Goal: Task Accomplishment & Management: Complete application form

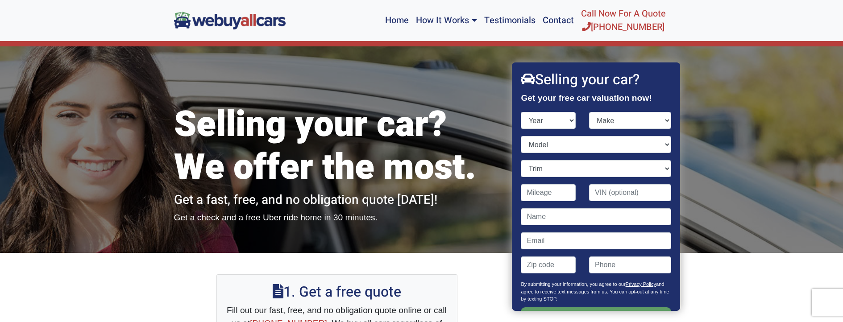
select select "2007"
click at [521, 112] on select "Year [DATE] 2024 2023 2022 2021 2020 2019 2018 2017 2016 2015 2014 2013 2012 20…" at bounding box center [548, 120] width 55 height 17
click at [645, 121] on select "Make" at bounding box center [630, 120] width 82 height 17
select select "Mazda"
click at [589, 112] on select "Make Acura Aston [PERSON_NAME] Audi Bentley BMW Bugatti Buick Cadillac Chevrole…" at bounding box center [630, 120] width 82 height 17
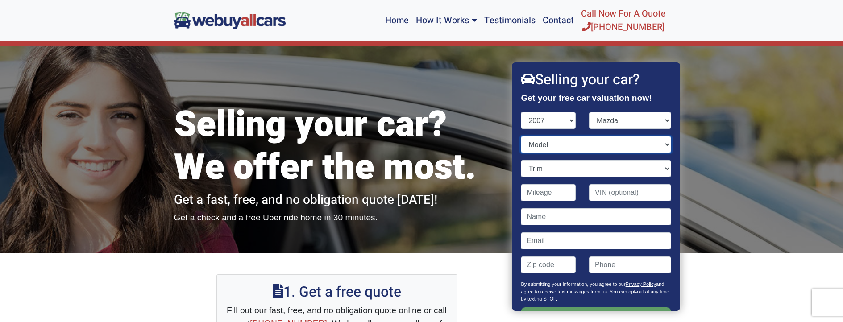
click at [584, 143] on select "Model" at bounding box center [596, 144] width 150 height 17
select select "3"
click at [521, 136] on select "Model 3 5 6 B-Series Truck CX-7 CX-9 Mazdaspeed 3 Mazdaspeed 6 MX-5 Miata RX-8" at bounding box center [596, 144] width 150 height 17
click at [578, 173] on select "Trim" at bounding box center [596, 168] width 150 height 17
select select "s Sport 4dr Hatchback (2.3L 4cyl)"
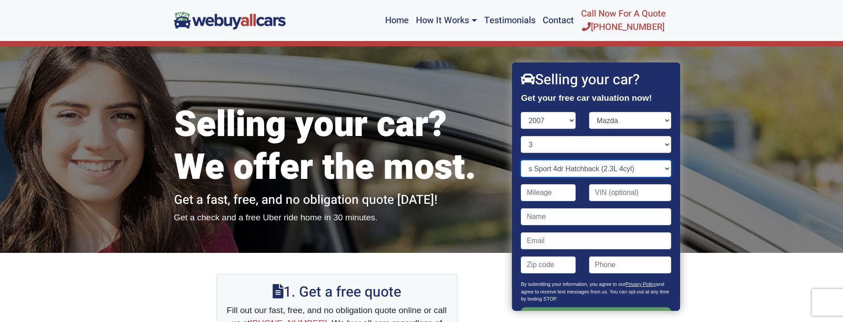
click at [521, 160] on select "Trim i Sport 4dr Sedan (2.0L 4cyl) i Touring 4dr Sedan (2.0L 4cyl) s Grand Tour…" at bounding box center [596, 168] width 150 height 17
click at [561, 196] on input "Contact form" at bounding box center [548, 192] width 55 height 17
type input "131,000"
click at [588, 211] on input "Contact form" at bounding box center [596, 216] width 150 height 17
type input "[PERSON_NAME]"
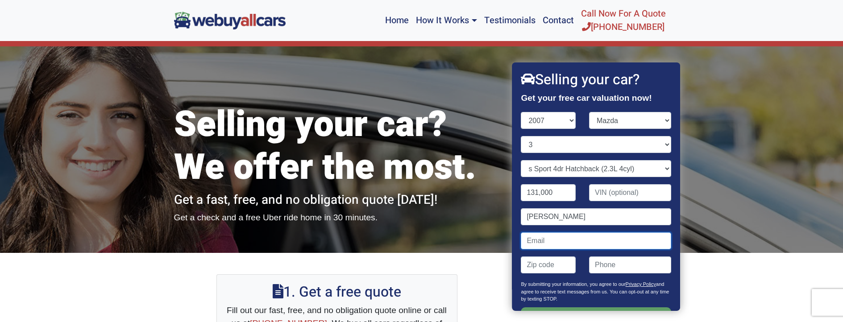
type input "[PERSON_NAME][EMAIL_ADDRESS][PERSON_NAME][DOMAIN_NAME]"
type input "10010"
drag, startPoint x: 629, startPoint y: 238, endPoint x: 427, endPoint y: 207, distance: 204.6
drag, startPoint x: 601, startPoint y: 240, endPoint x: 524, endPoint y: 237, distance: 76.8
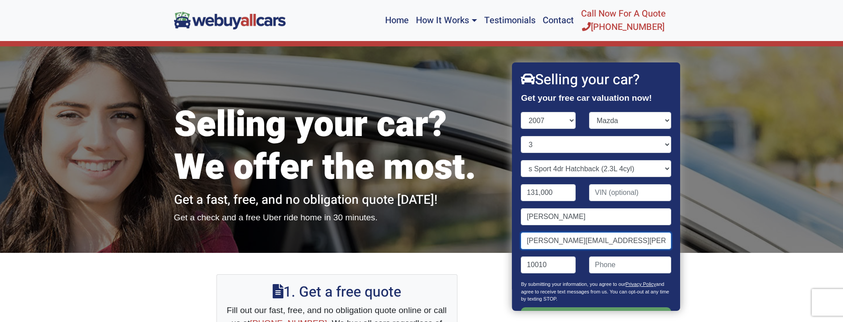
click at [524, 237] on input "[PERSON_NAME][EMAIL_ADDRESS][PERSON_NAME][DOMAIN_NAME]" at bounding box center [596, 241] width 150 height 17
type input "[EMAIL_ADDRESS][DOMAIN_NAME]"
type input "07470"
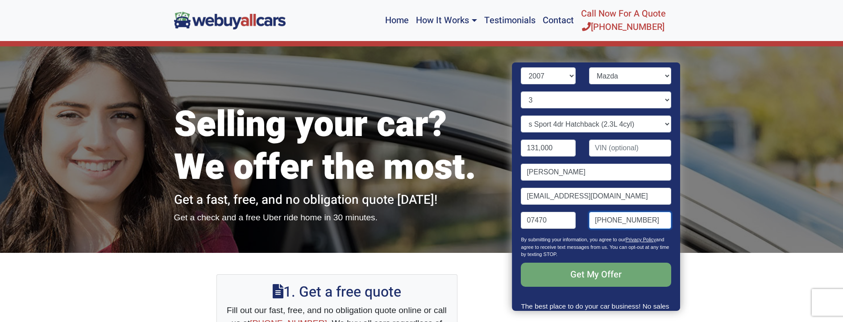
type input "[PHONE_NUMBER]"
click at [577, 276] on input "Get My Offer" at bounding box center [596, 275] width 150 height 24
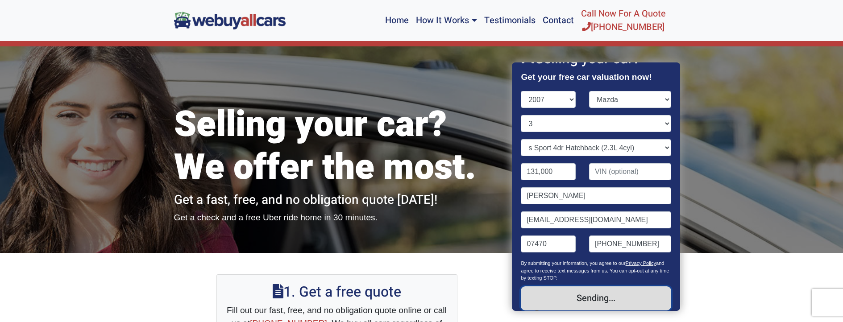
scroll to position [0, 0]
